Goal: Transaction & Acquisition: Book appointment/travel/reservation

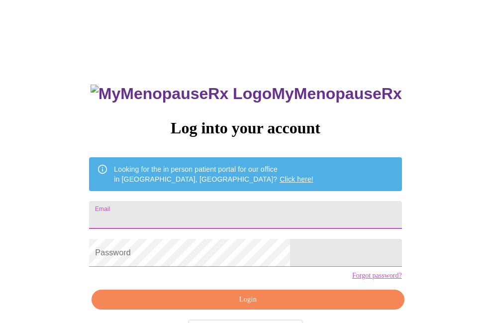
click at [224, 209] on input "Email" at bounding box center [245, 215] width 312 height 28
type input "vpetrova@outlook.com"
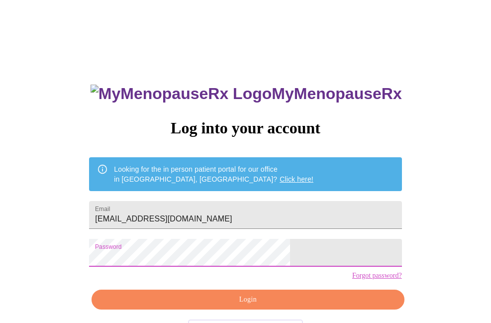
click at [221, 306] on span "Login" at bounding box center [247, 299] width 289 height 12
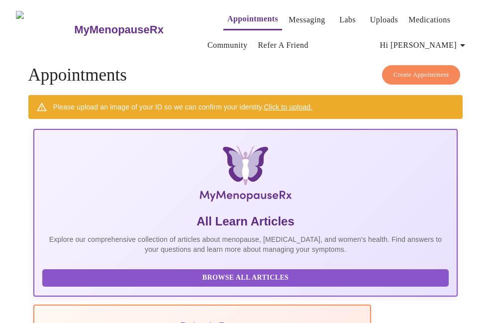
click at [423, 71] on span "Create Appointment" at bounding box center [421, 74] width 56 height 11
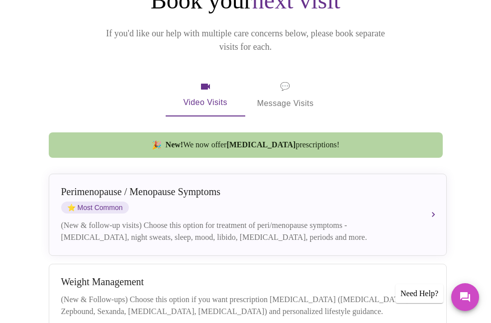
scroll to position [149, 0]
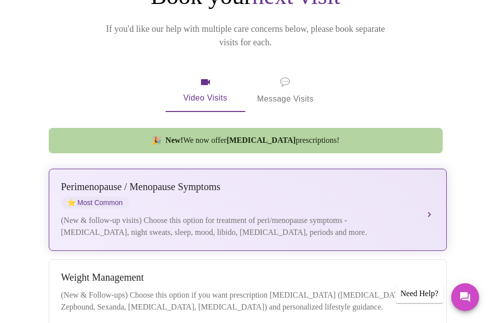
click at [261, 189] on div "Perimenopause / Menopause Symptoms ⭐ Most Common" at bounding box center [237, 194] width 353 height 27
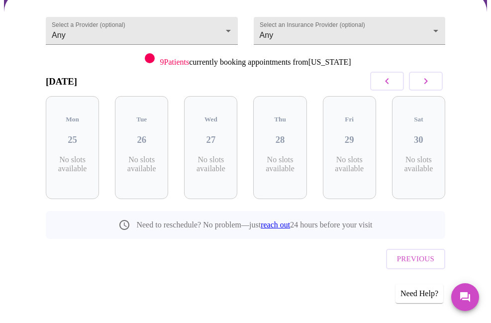
scroll to position [82, 0]
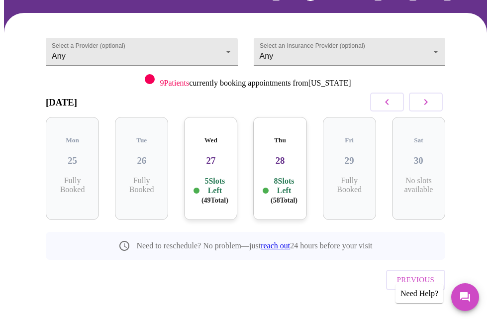
click at [212, 177] on p "5 Slots Left ( 49 Total)" at bounding box center [214, 190] width 27 height 29
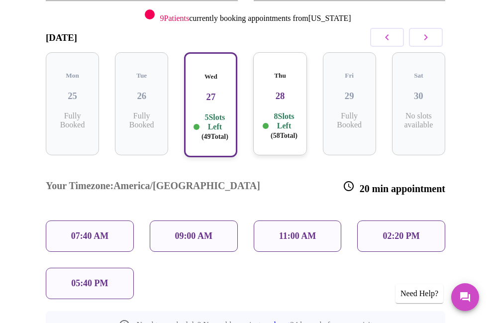
scroll to position [213, 0]
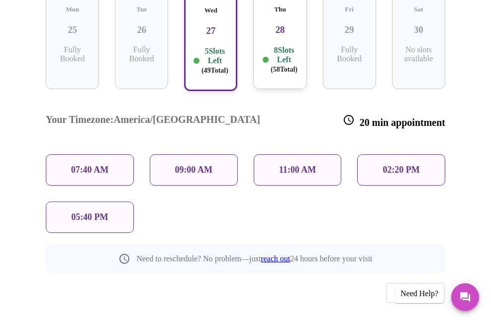
click at [84, 212] on p "05:40 PM" at bounding box center [89, 217] width 37 height 10
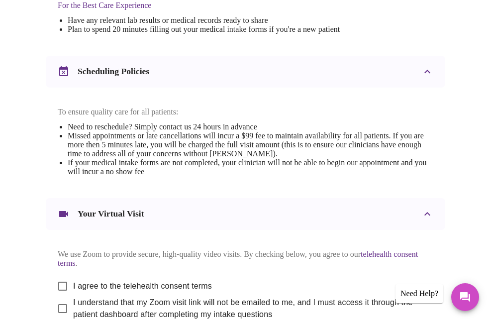
scroll to position [487, 0]
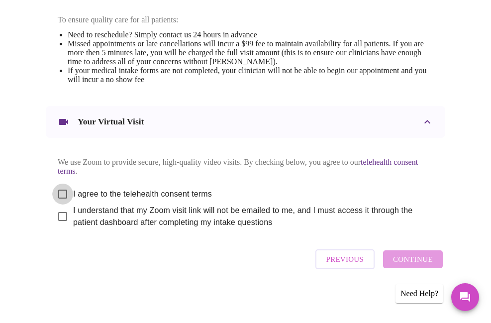
click at [60, 189] on input "I agree to the telehealth consent terms" at bounding box center [62, 193] width 21 height 21
checkbox input "true"
click at [62, 216] on input "I understand that my Zoom visit link will not be emailed to me, and I must acce…" at bounding box center [62, 216] width 21 height 21
checkbox input "true"
click at [410, 256] on span "Continue" at bounding box center [413, 259] width 40 height 13
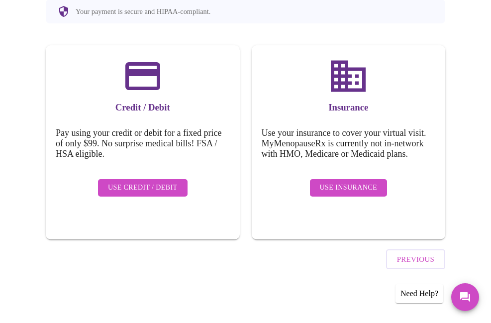
scroll to position [114, 0]
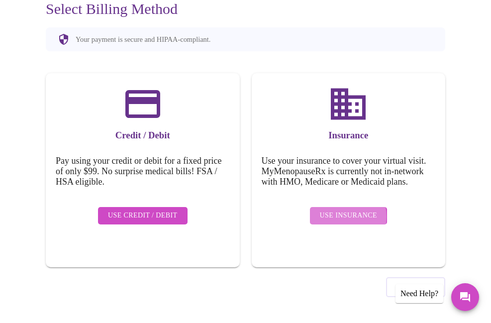
click at [340, 209] on span "Use Insurance" at bounding box center [348, 215] width 57 height 12
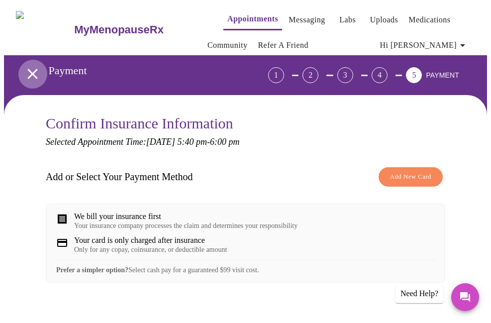
click at [26, 65] on icon "open drawer" at bounding box center [32, 73] width 17 height 17
